Goal: Task Accomplishment & Management: Complete application form

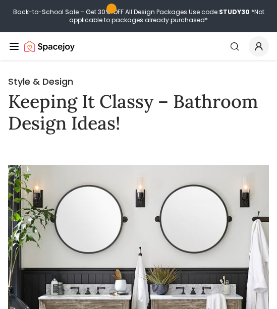
click at [13, 51] on icon "Global" at bounding box center [14, 46] width 12 height 12
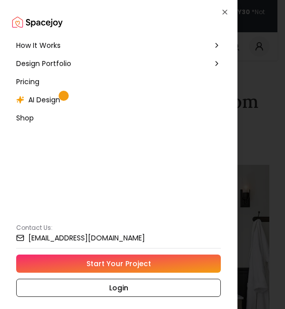
click at [66, 43] on div "How It Works" at bounding box center [118, 45] width 213 height 18
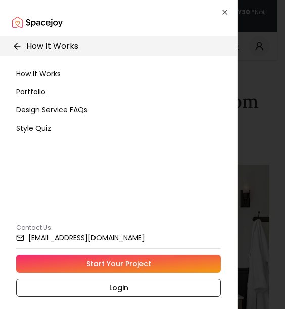
click at [74, 41] on p "How It Works" at bounding box center [52, 46] width 52 height 12
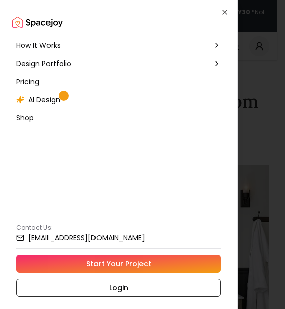
click at [74, 40] on div "How It Works" at bounding box center [118, 45] width 213 height 18
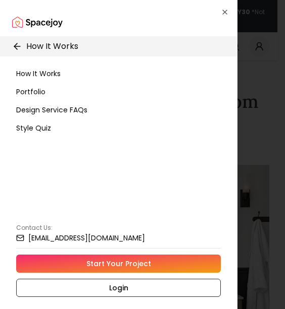
click at [73, 40] on p "How It Works" at bounding box center [52, 46] width 52 height 12
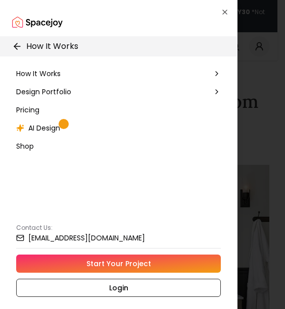
click at [18, 42] on icon at bounding box center [17, 46] width 10 height 10
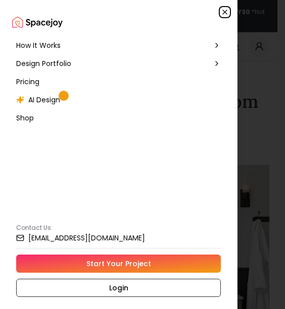
click at [224, 9] on icon "button" at bounding box center [225, 12] width 8 height 8
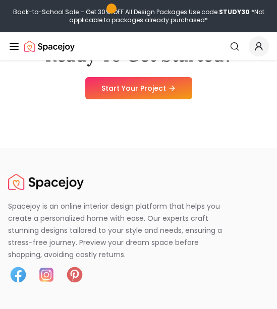
scroll to position [4342, 0]
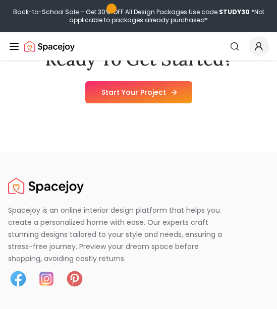
click at [160, 94] on link "Start Your Project" at bounding box center [138, 92] width 107 height 22
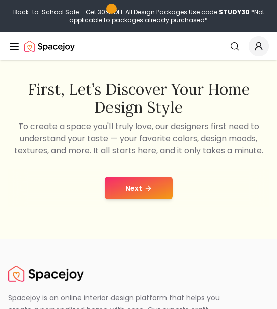
scroll to position [101, 0]
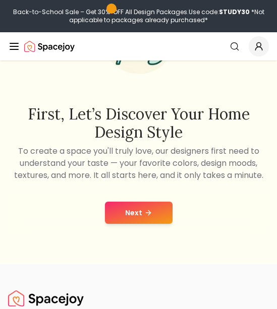
click at [152, 210] on button "Next" at bounding box center [139, 213] width 68 height 22
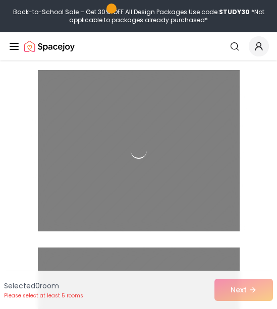
scroll to position [4342, 0]
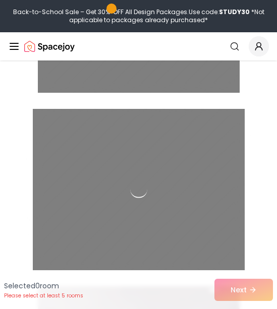
drag, startPoint x: 132, startPoint y: 150, endPoint x: 109, endPoint y: 166, distance: 27.9
click at [109, 166] on div at bounding box center [139, 190] width 212 height 170
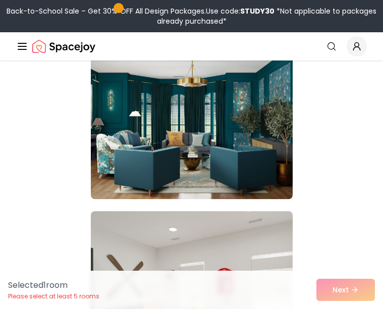
scroll to position [3920, 0]
